Goal: Transaction & Acquisition: Obtain resource

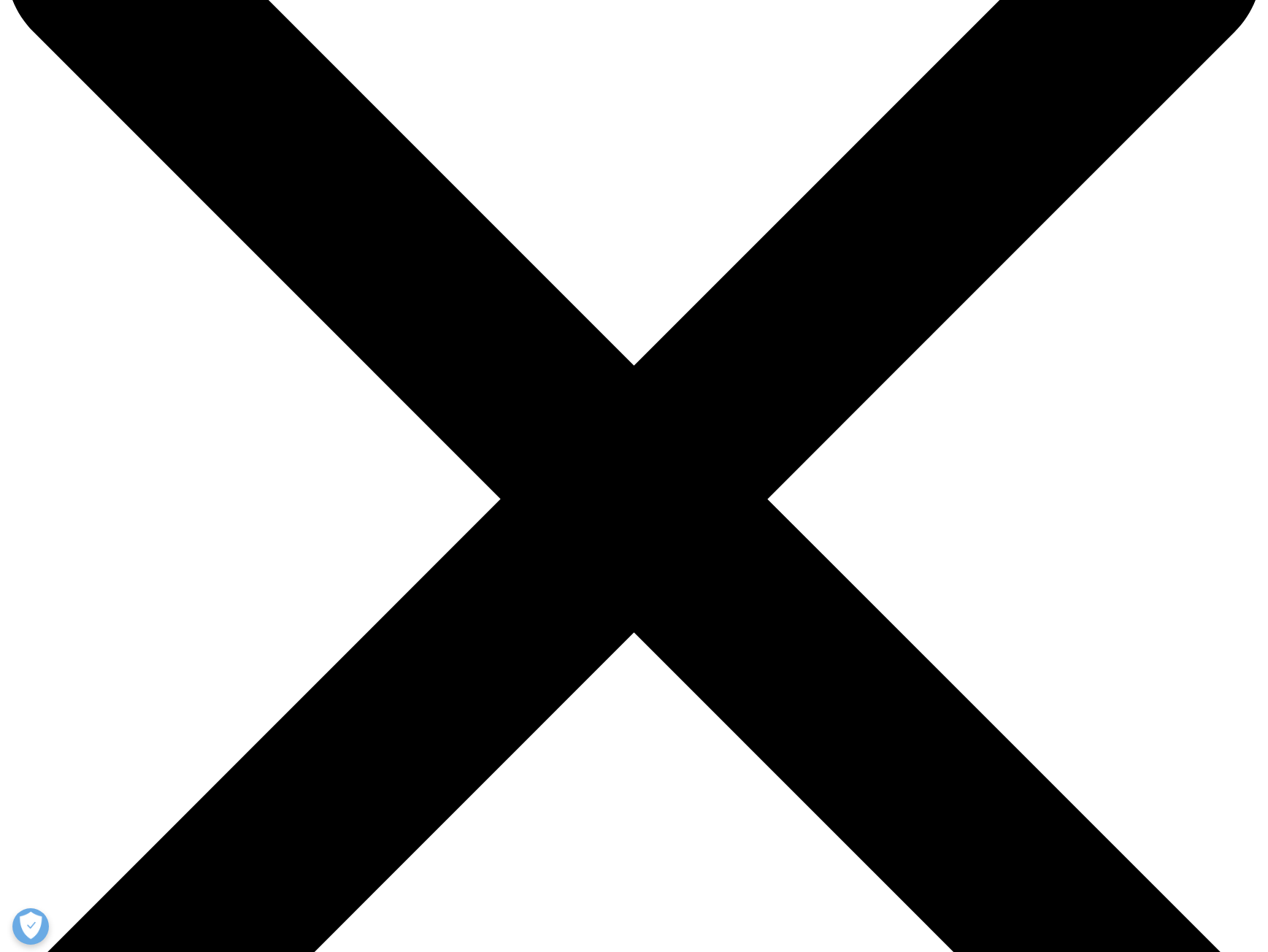
scroll to position [438, 0]
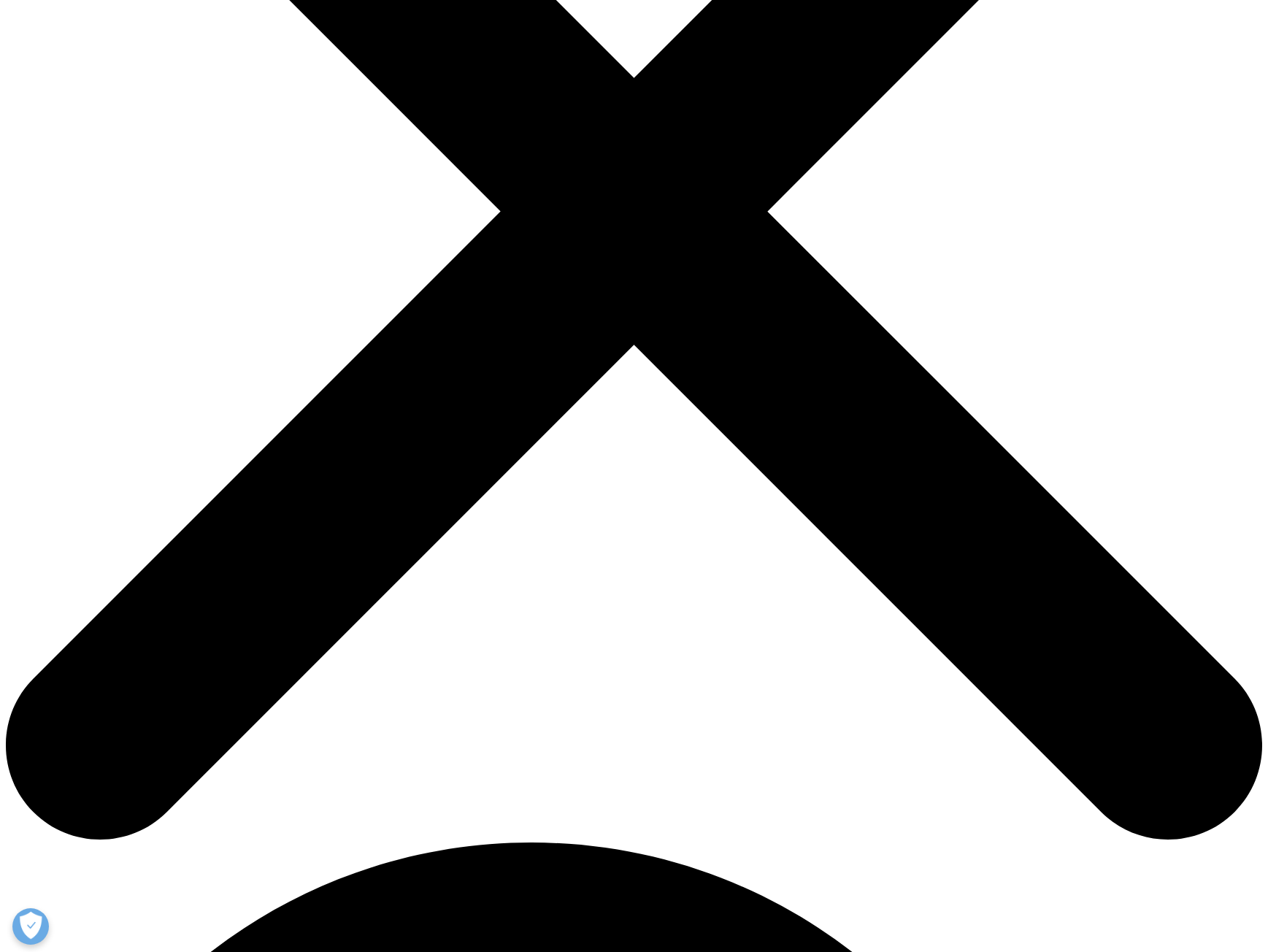
type input "[PERSON_NAME]"
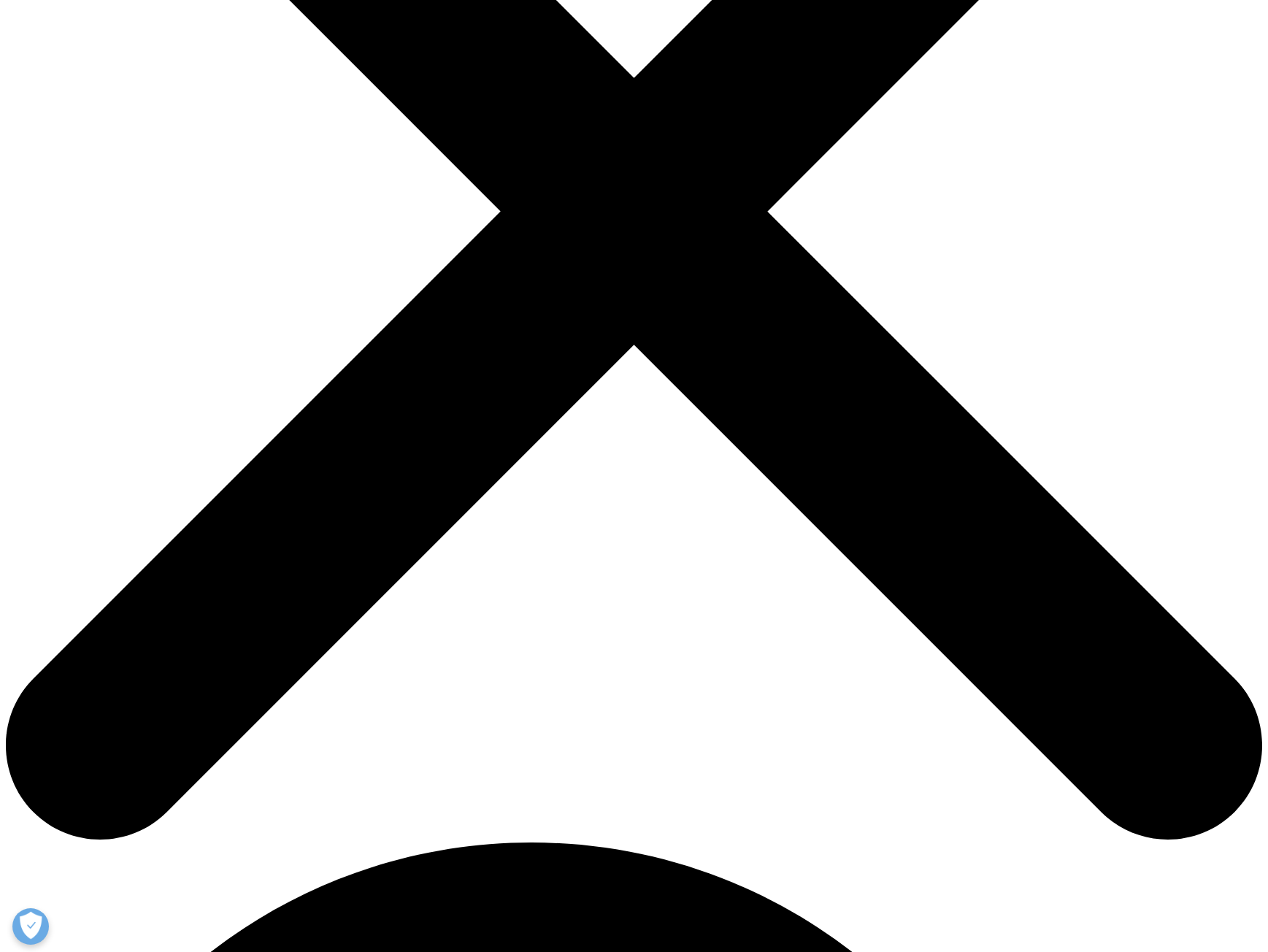
type input "Albäck"
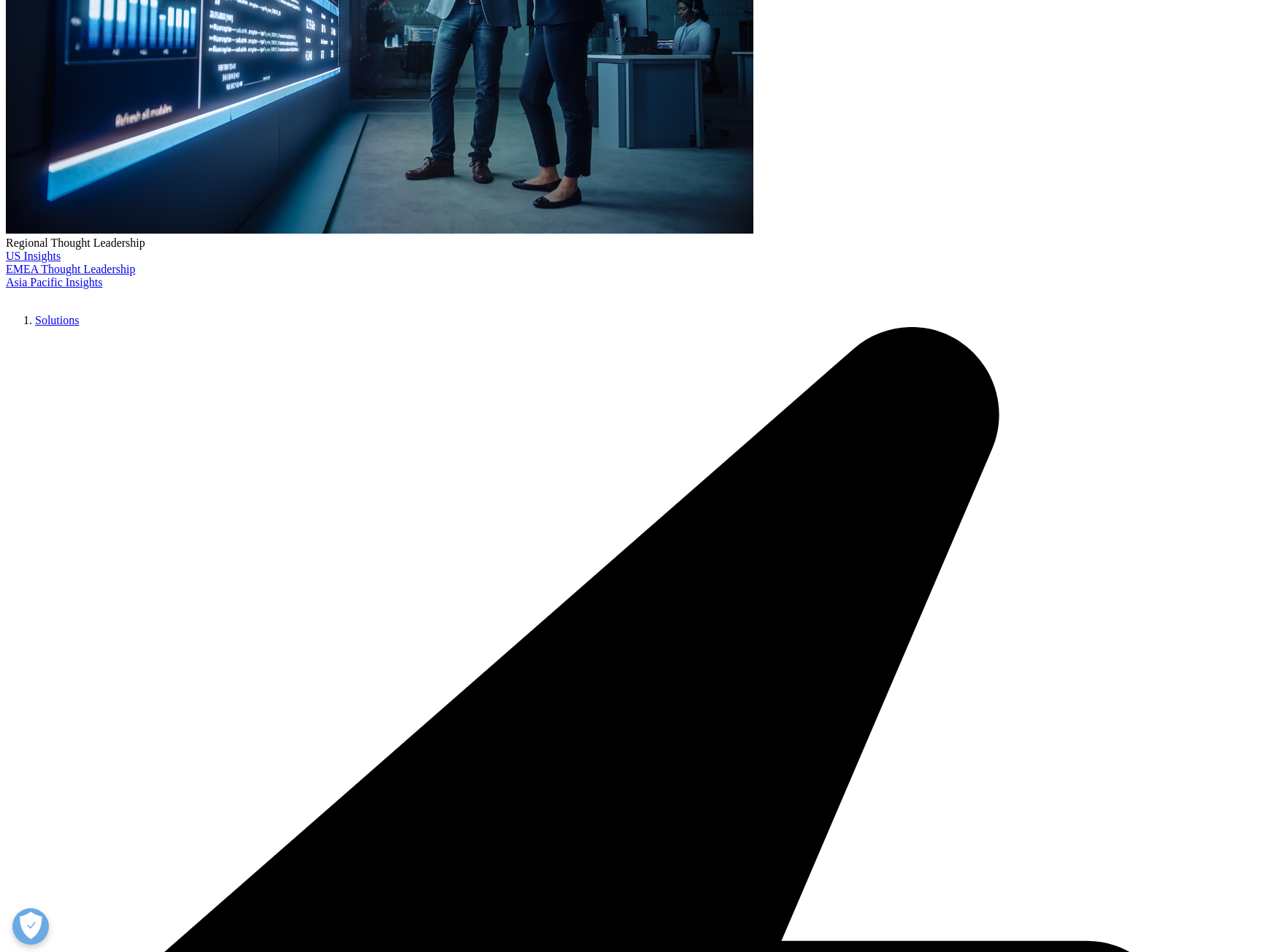
scroll to position [870, 862]
type input "A"
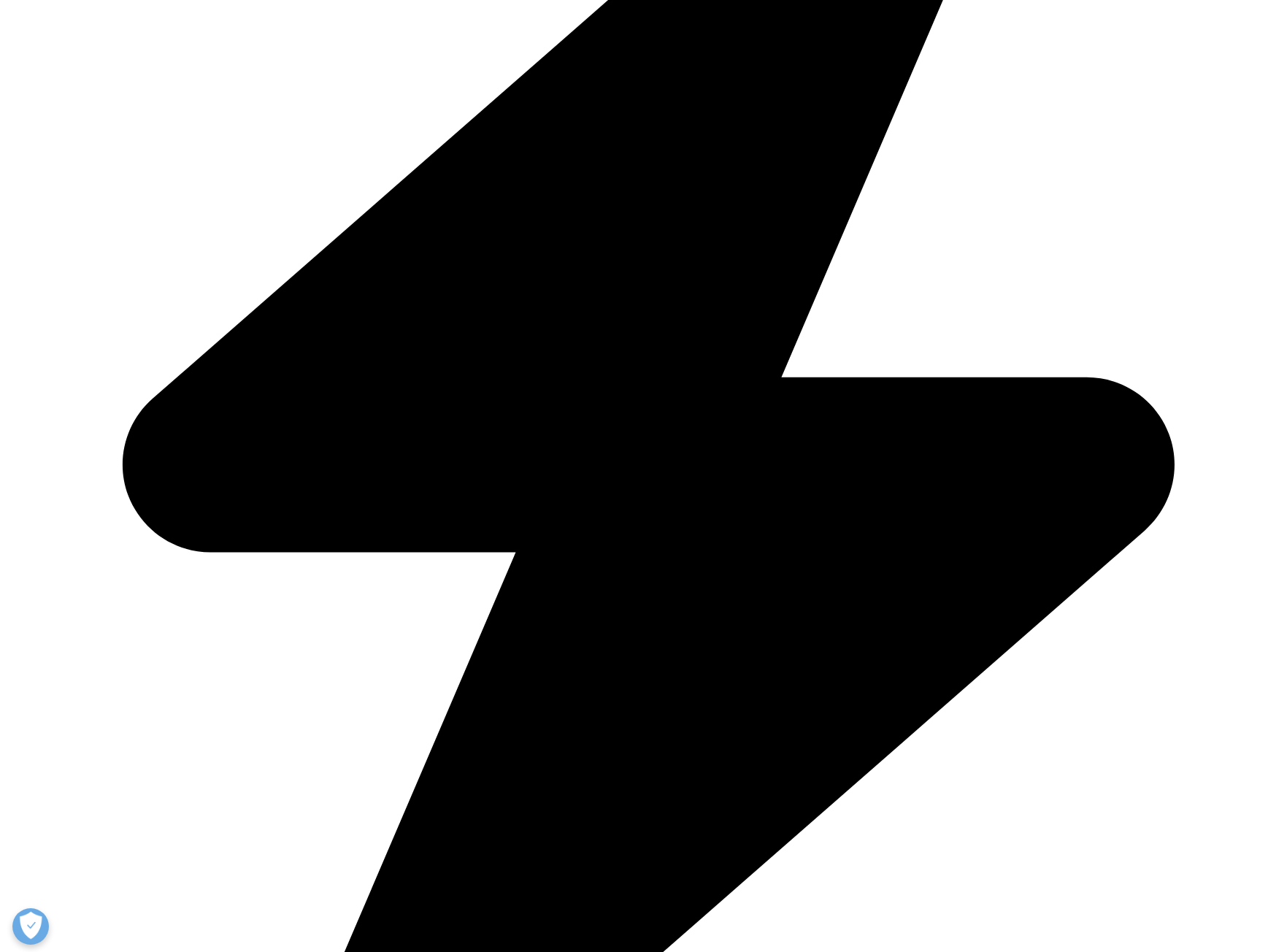
scroll to position [1021, 0]
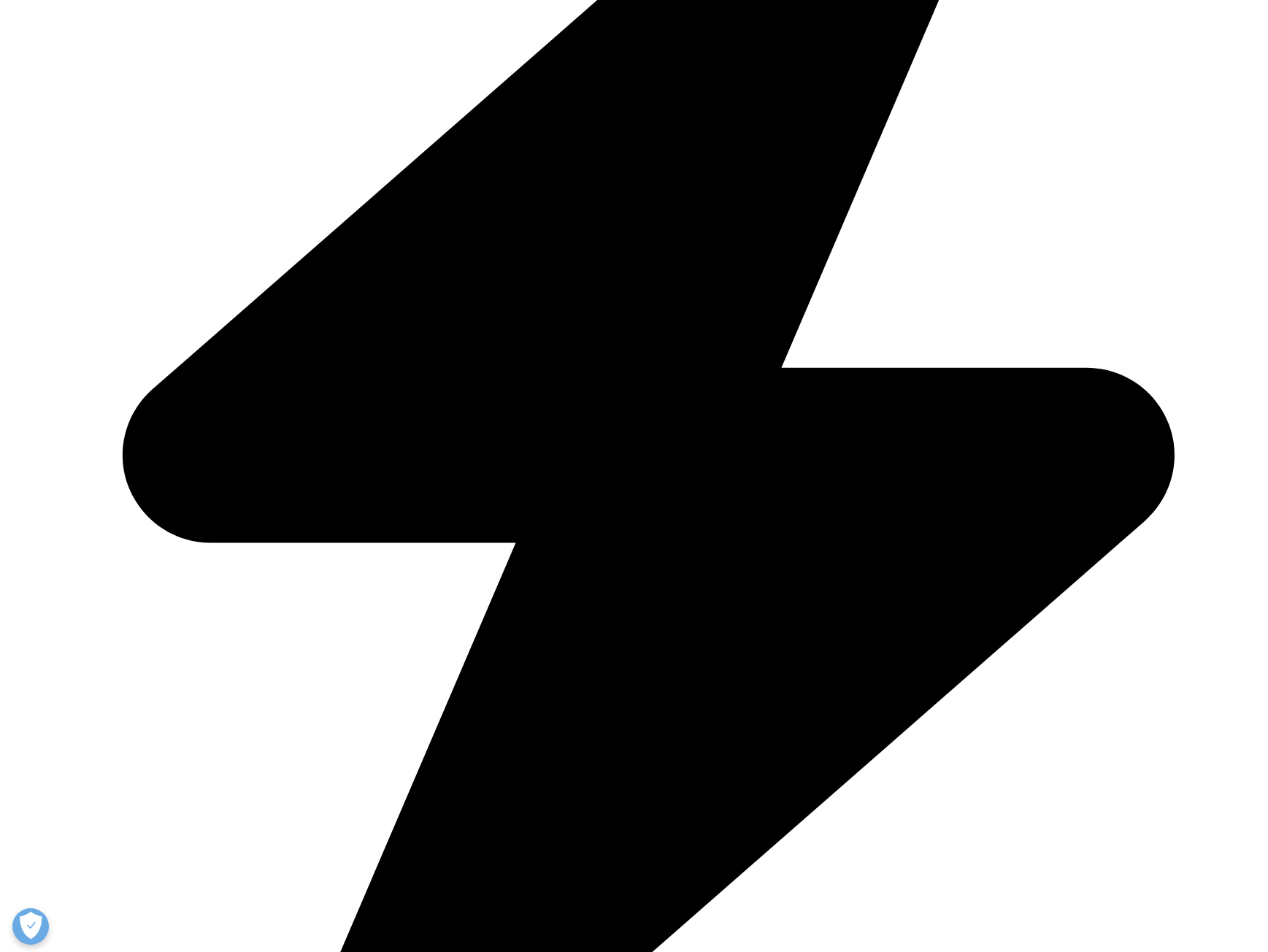
drag, startPoint x: 233, startPoint y: 613, endPoint x: 583, endPoint y: 726, distance: 367.8
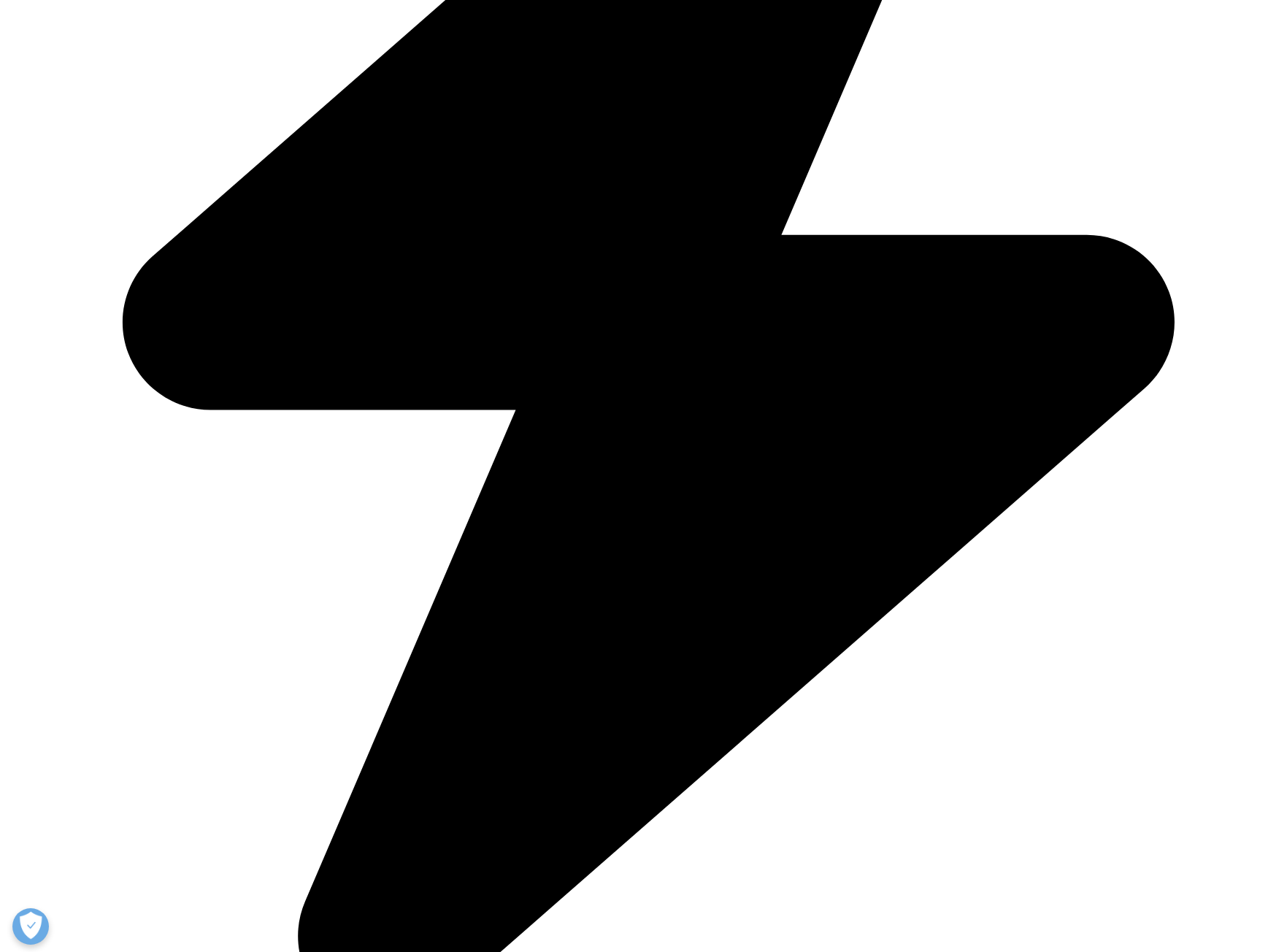
scroll to position [1241, 0]
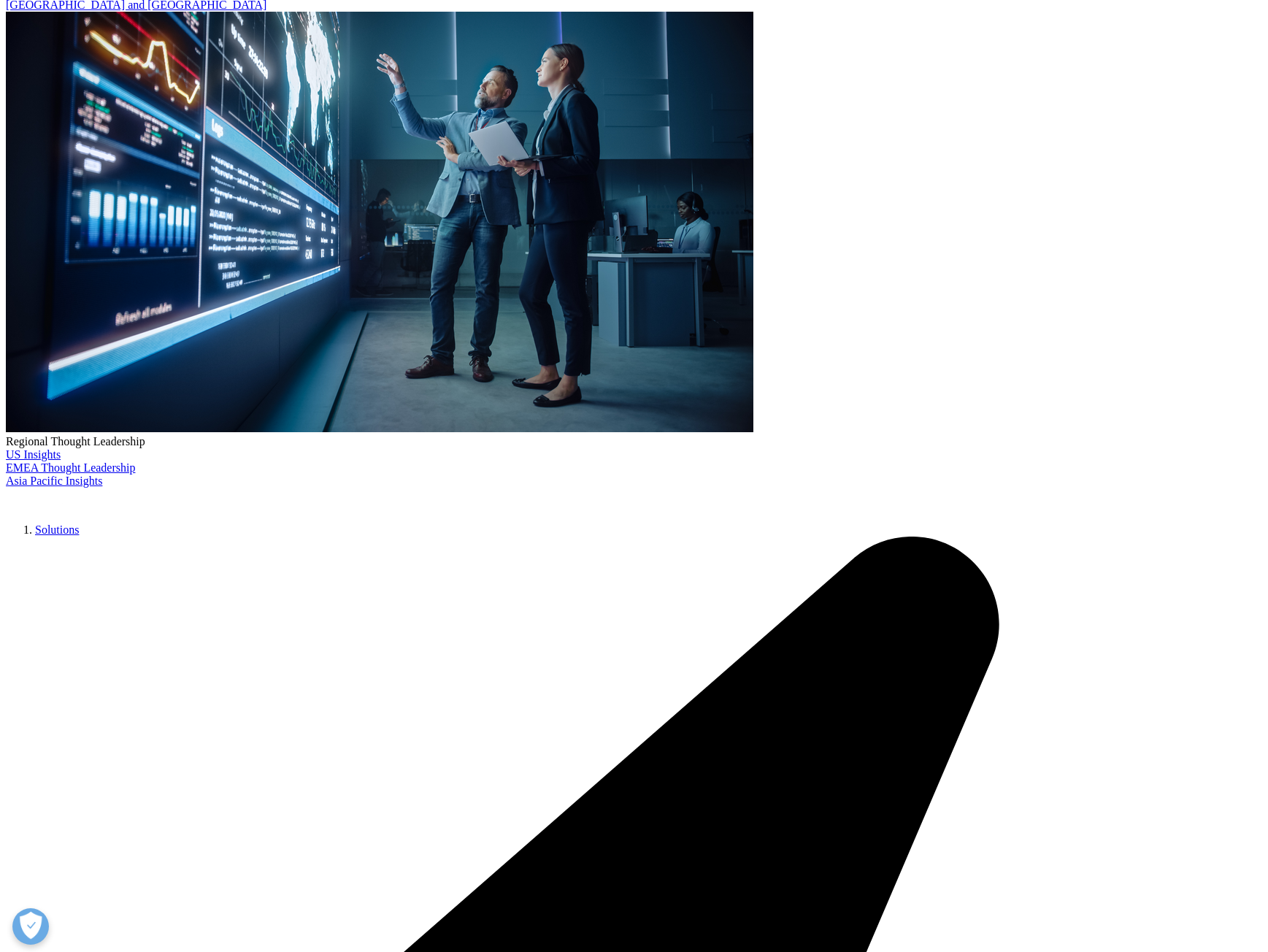
scroll to position [0, 0]
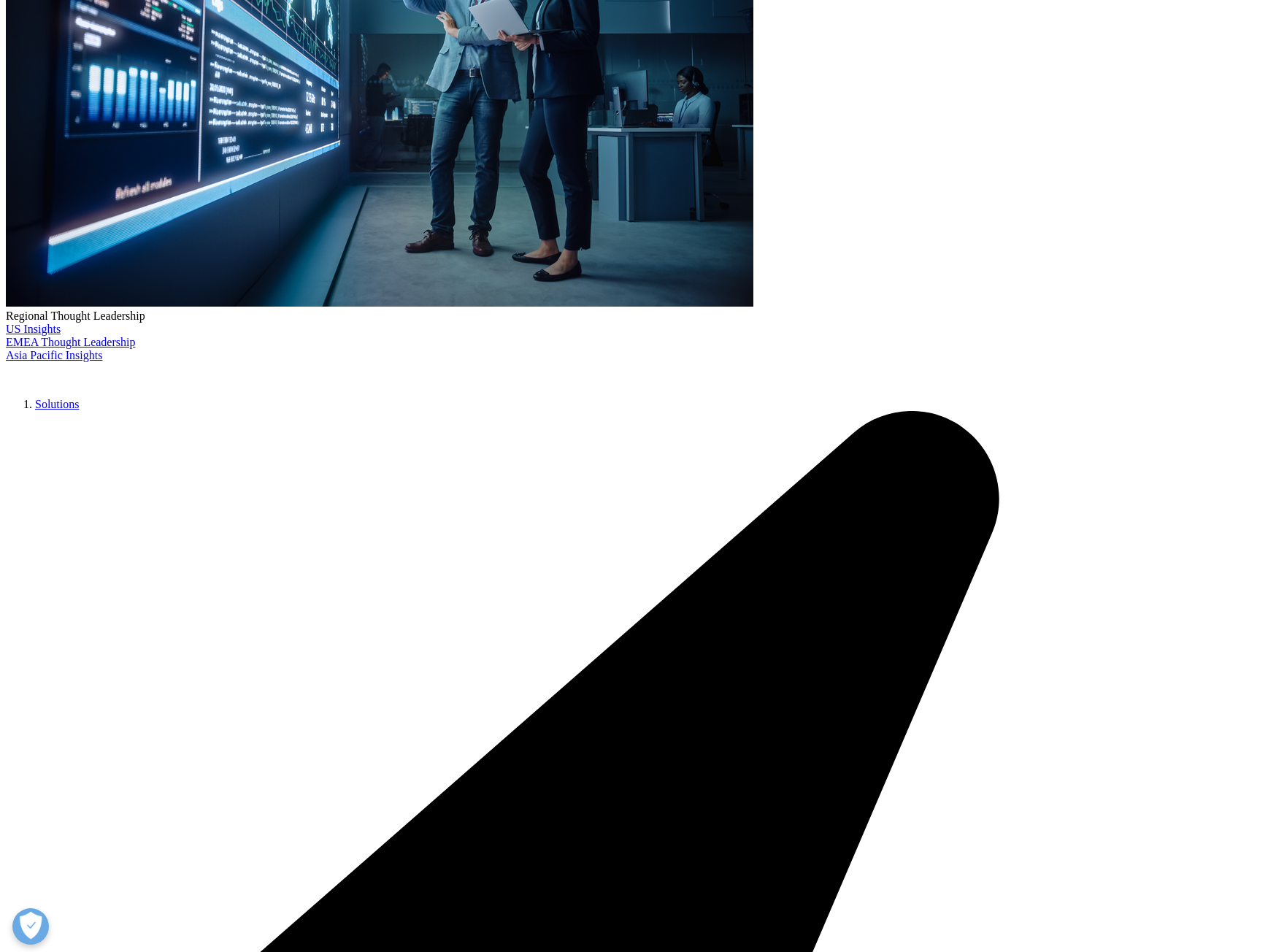
drag, startPoint x: 642, startPoint y: 324, endPoint x: 725, endPoint y: 498, distance: 192.8
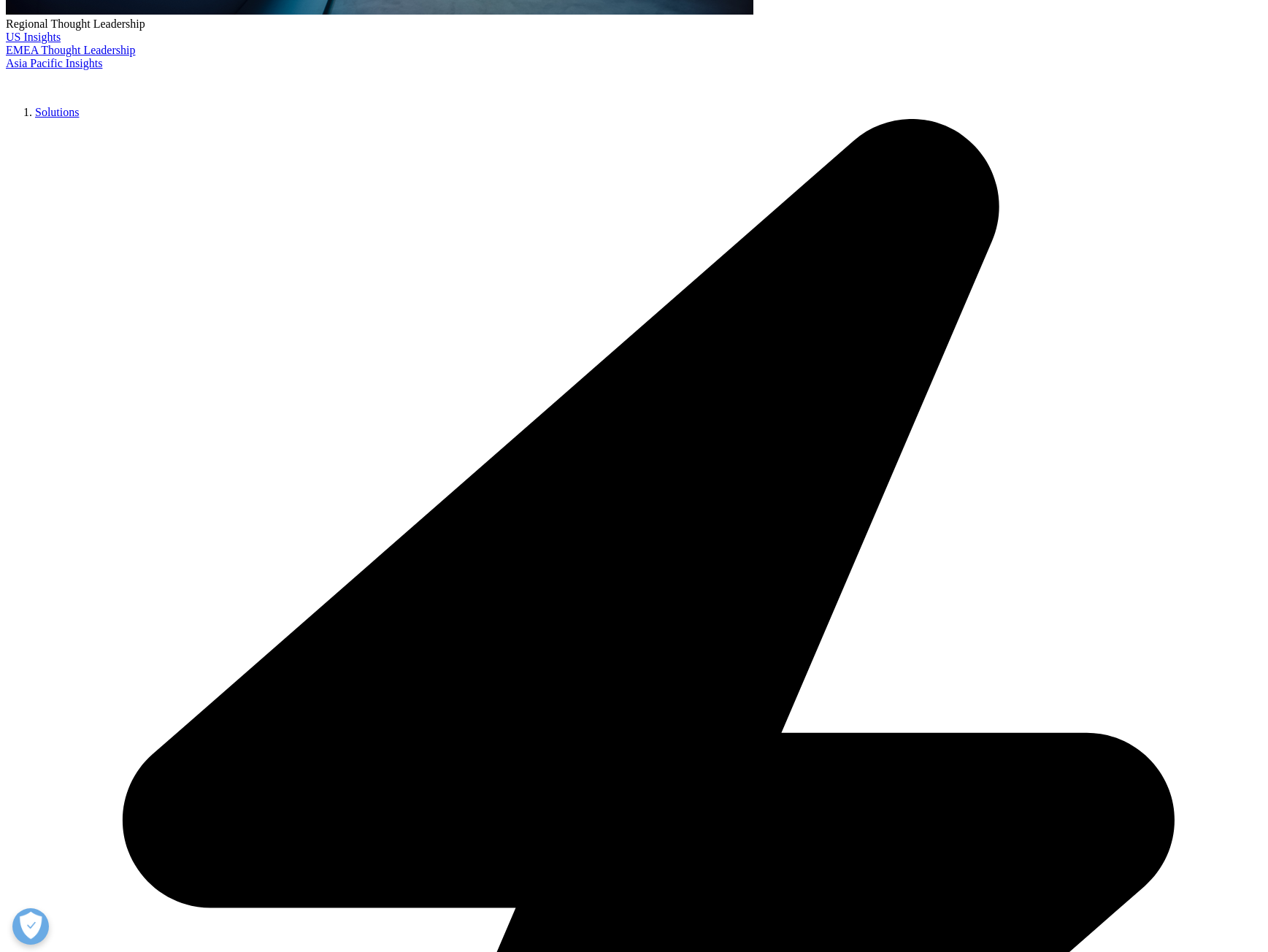
type input "[PERSON_NAME][EMAIL_ADDRESS][DOMAIN_NAME]"
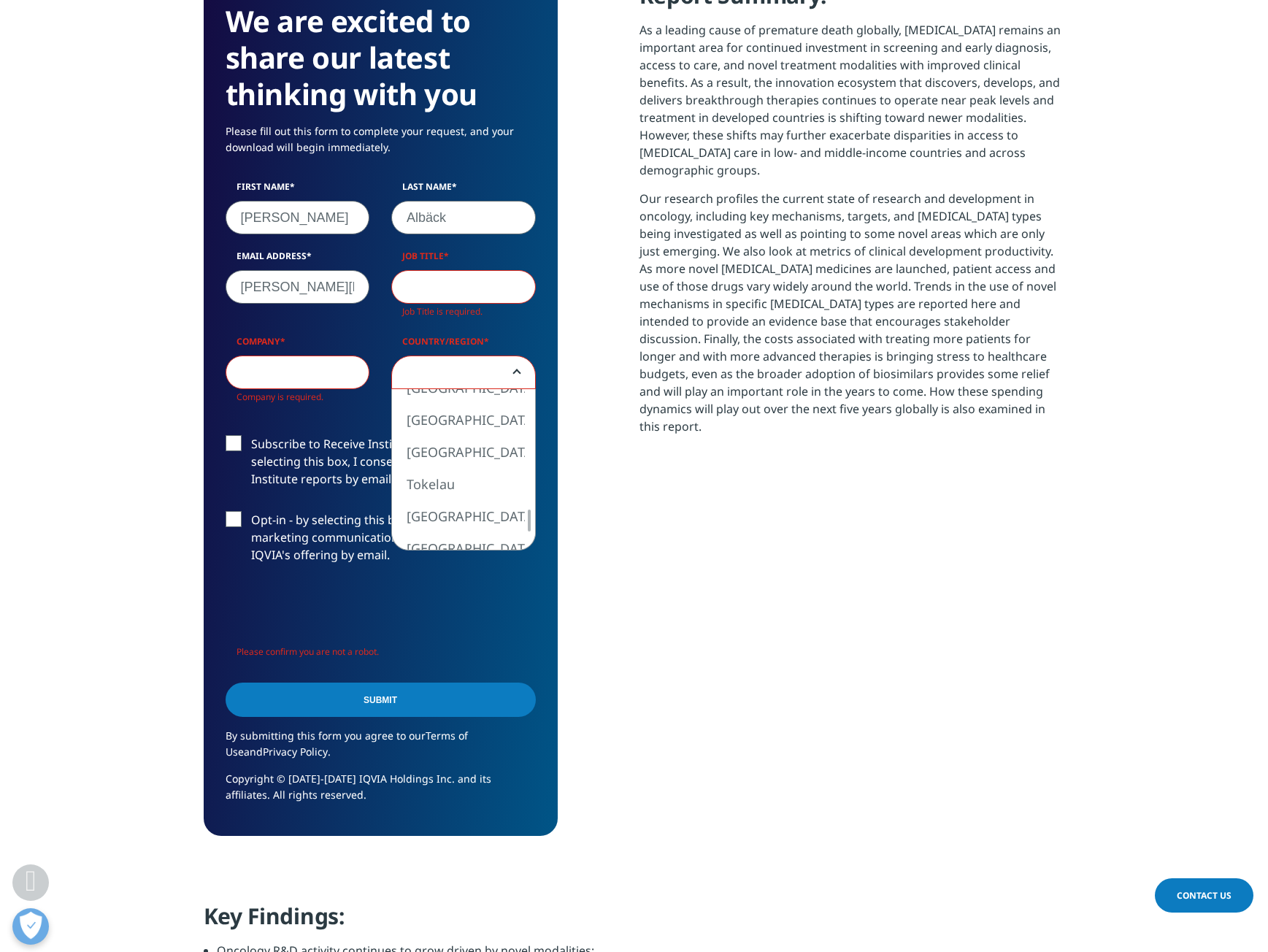
select select "[GEOGRAPHIC_DATA]"
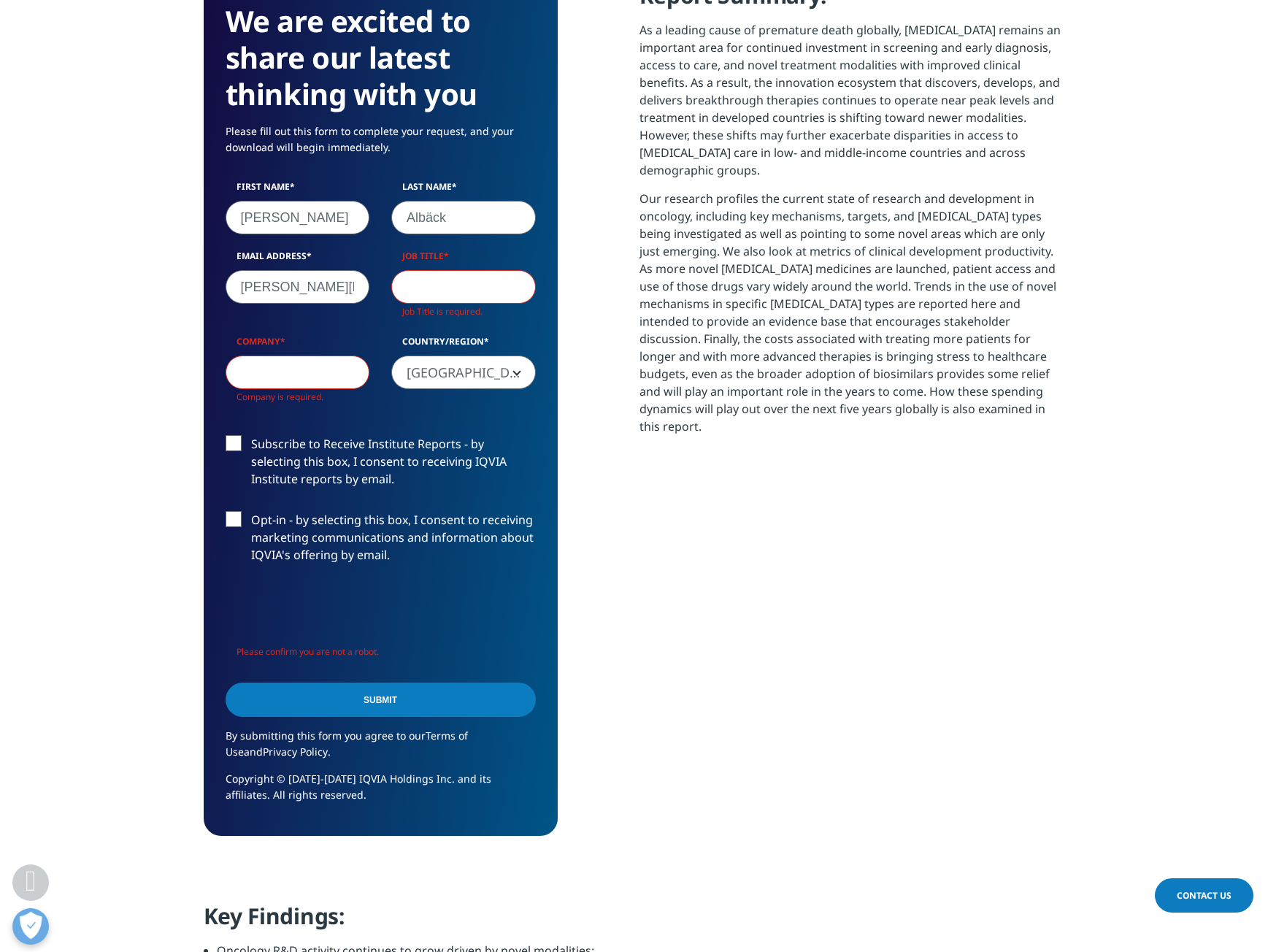
click at [330, 697] on form "We are excited to share our latest thinking with you Please fill out this form …" at bounding box center [380, 409] width 310 height 811
click at [300, 697] on input "Submit" at bounding box center [380, 699] width 310 height 34
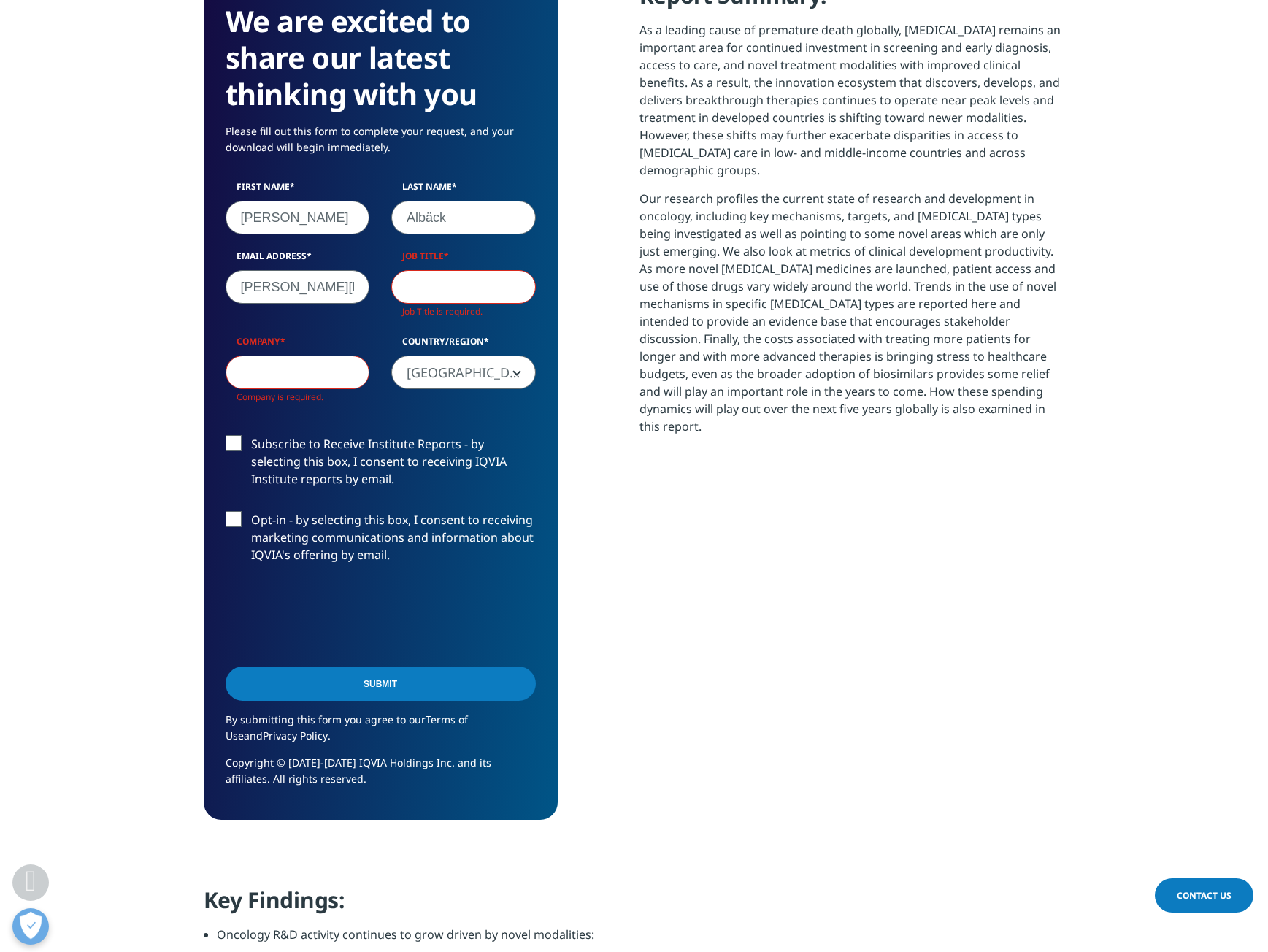
scroll to position [839, 862]
click at [304, 682] on input "Submit" at bounding box center [380, 684] width 310 height 34
click at [468, 291] on input "Job Title" at bounding box center [463, 286] width 144 height 33
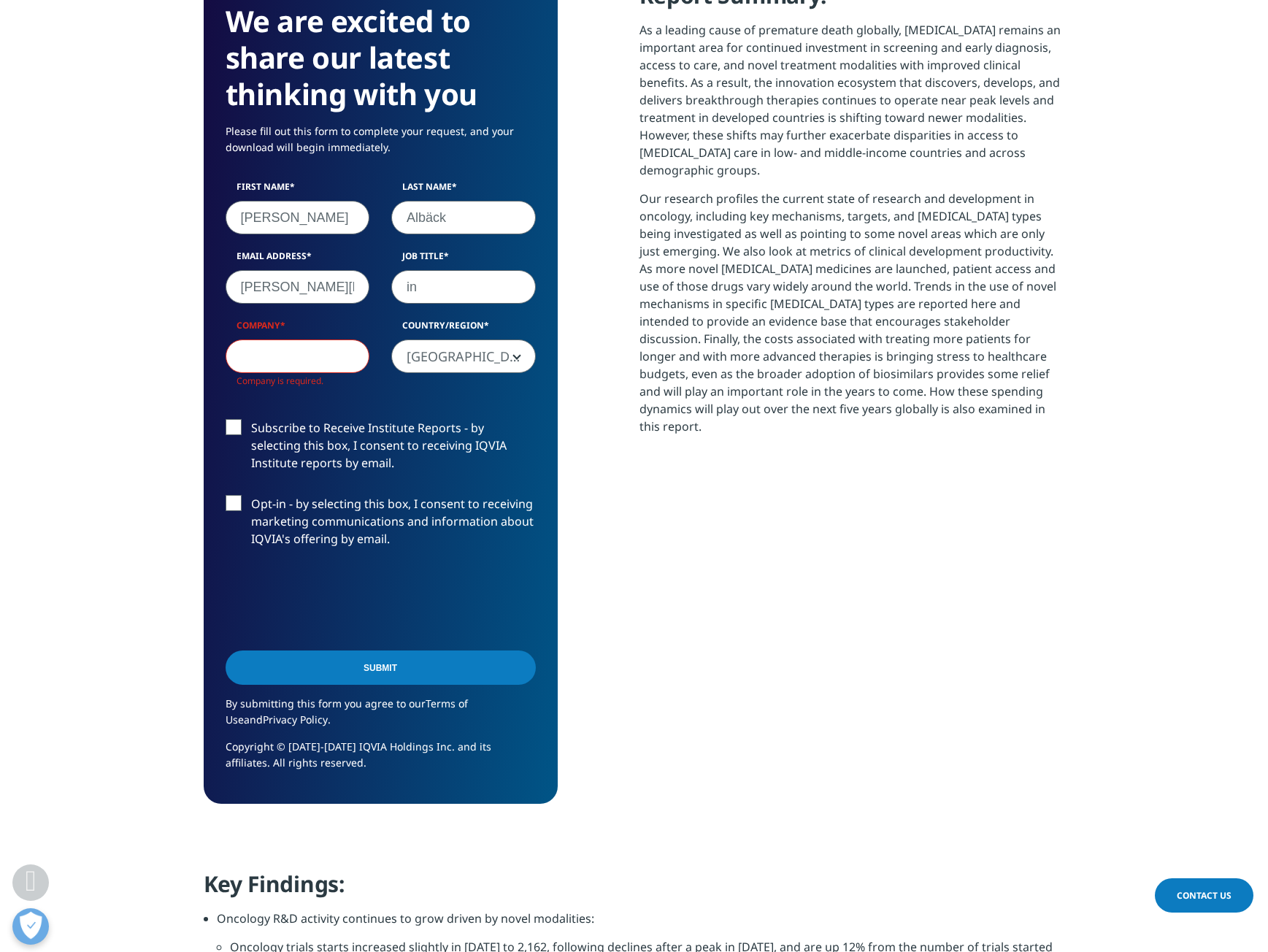
scroll to position [822, 862]
type input "intern"
click at [243, 354] on input "Company" at bounding box center [297, 356] width 144 height 33
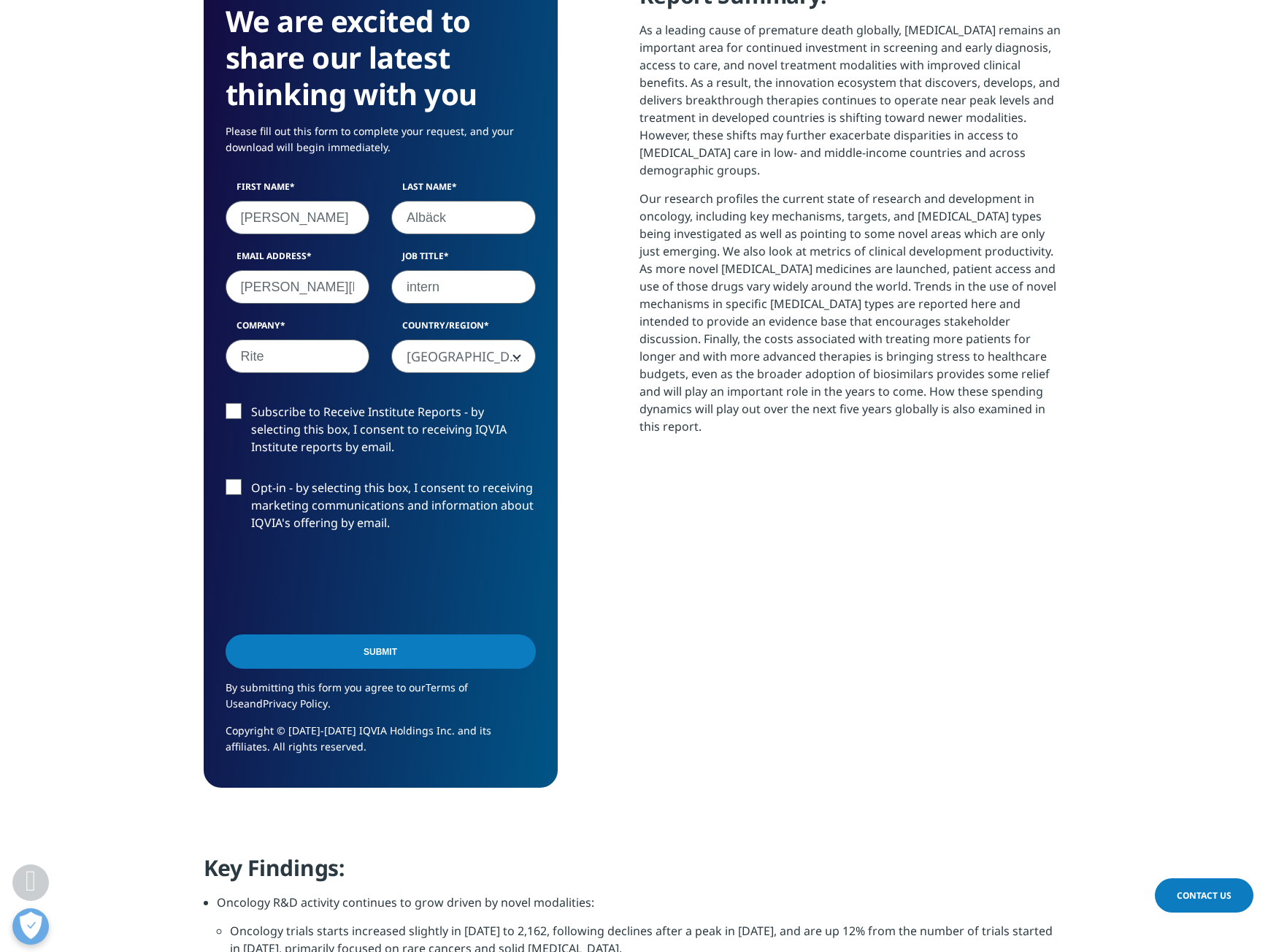
type input "Rite"
click at [334, 655] on input "Submit" at bounding box center [380, 651] width 310 height 34
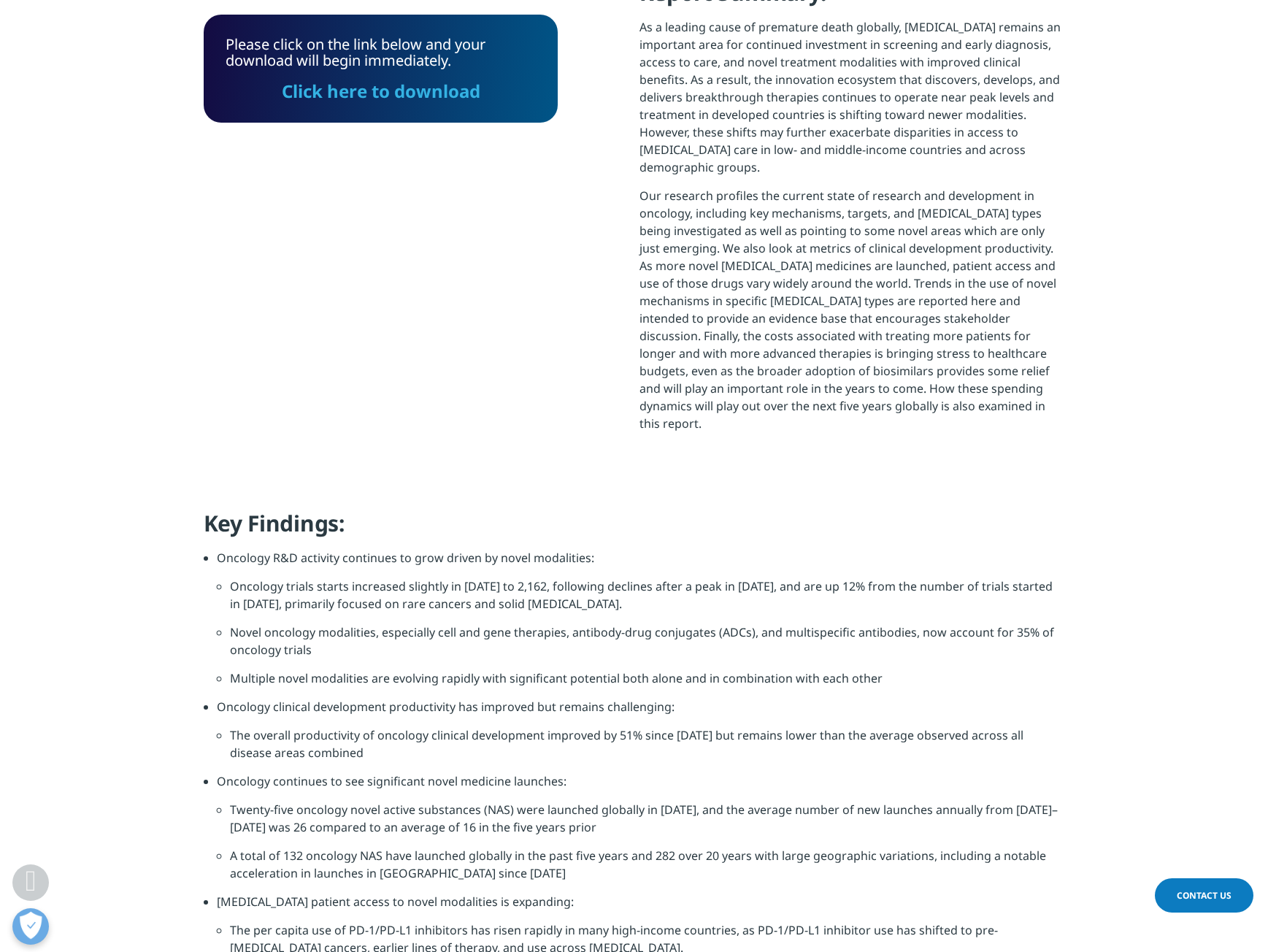
scroll to position [430, 862]
click at [336, 97] on link "Click here to download" at bounding box center [380, 91] width 198 height 24
click at [1197, 728] on section "Key Findings: Oncology R&D activity continues to grow driven by novel modalitie…" at bounding box center [634, 883] width 1268 height 747
